Goal: Task Accomplishment & Management: Use online tool/utility

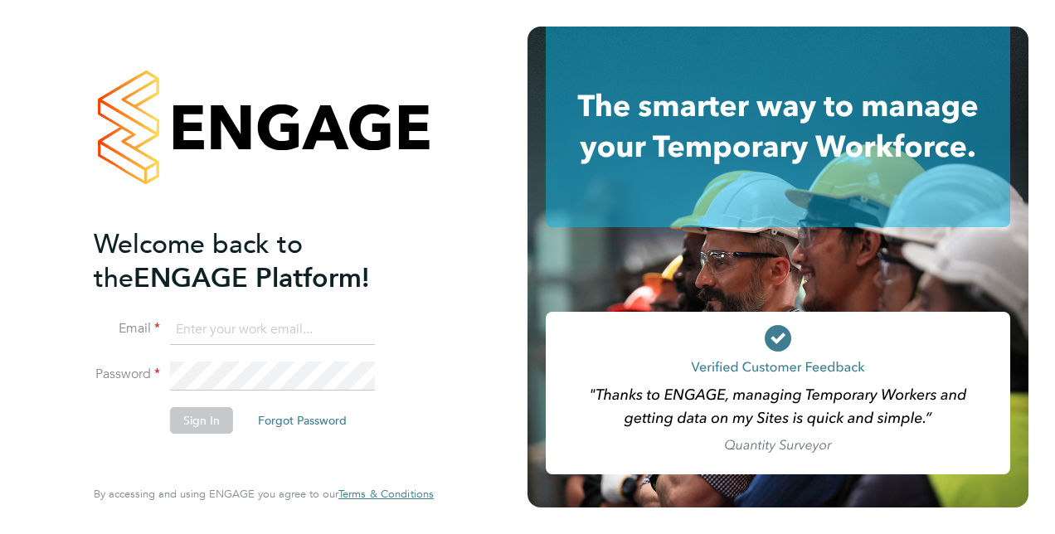
type input "[PERSON_NAME][EMAIL_ADDRESS][PERSON_NAME][DOMAIN_NAME]"
click at [183, 418] on button "Sign In" at bounding box center [201, 420] width 63 height 27
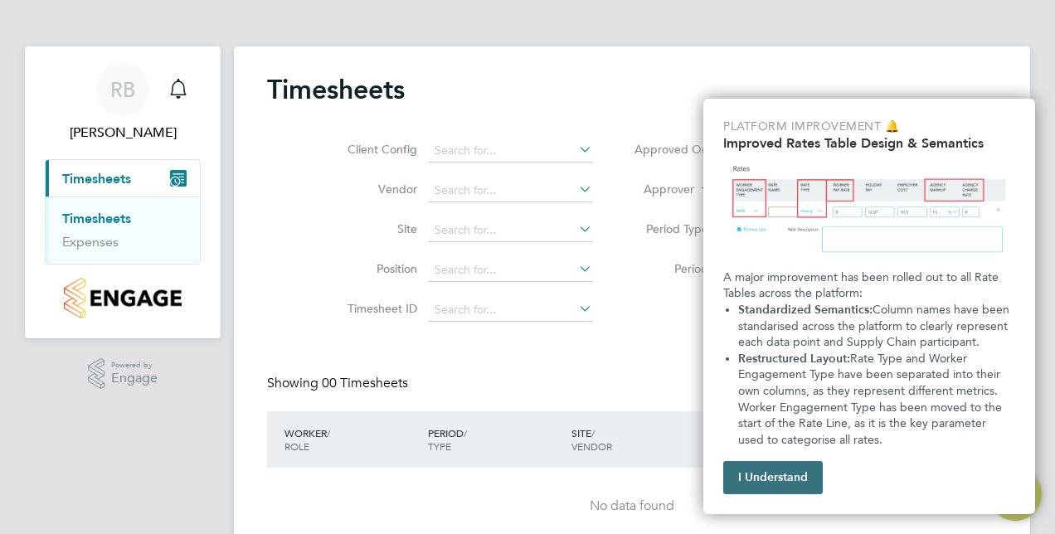
click at [783, 486] on button "I Understand" at bounding box center [773, 477] width 100 height 33
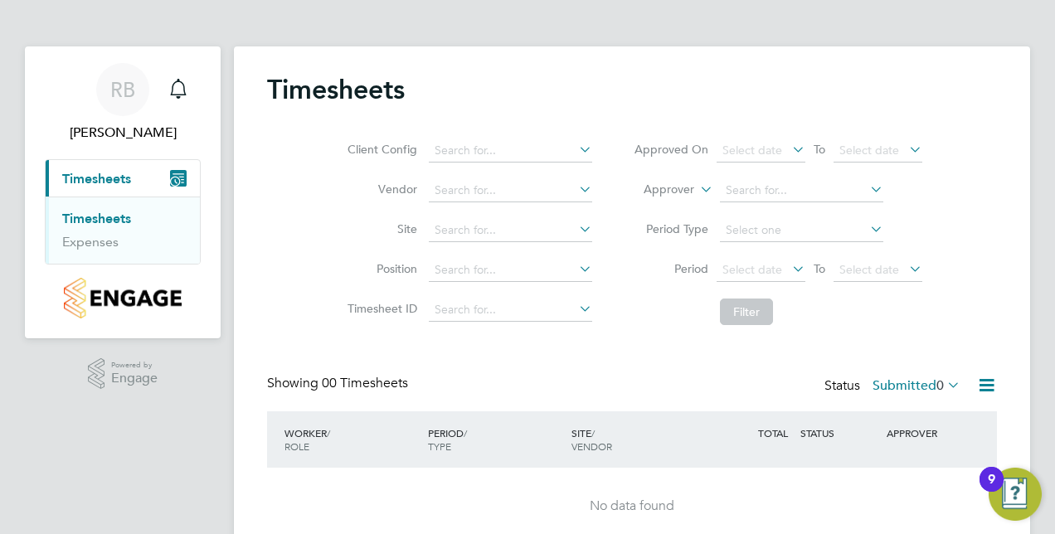
click at [117, 445] on app-navbar "RB Ronnie Batchelor Notifications Applications: Current page: Timesheets Timesh…" at bounding box center [123, 325] width 196 height 559
